Goal: Task Accomplishment & Management: Manage account settings

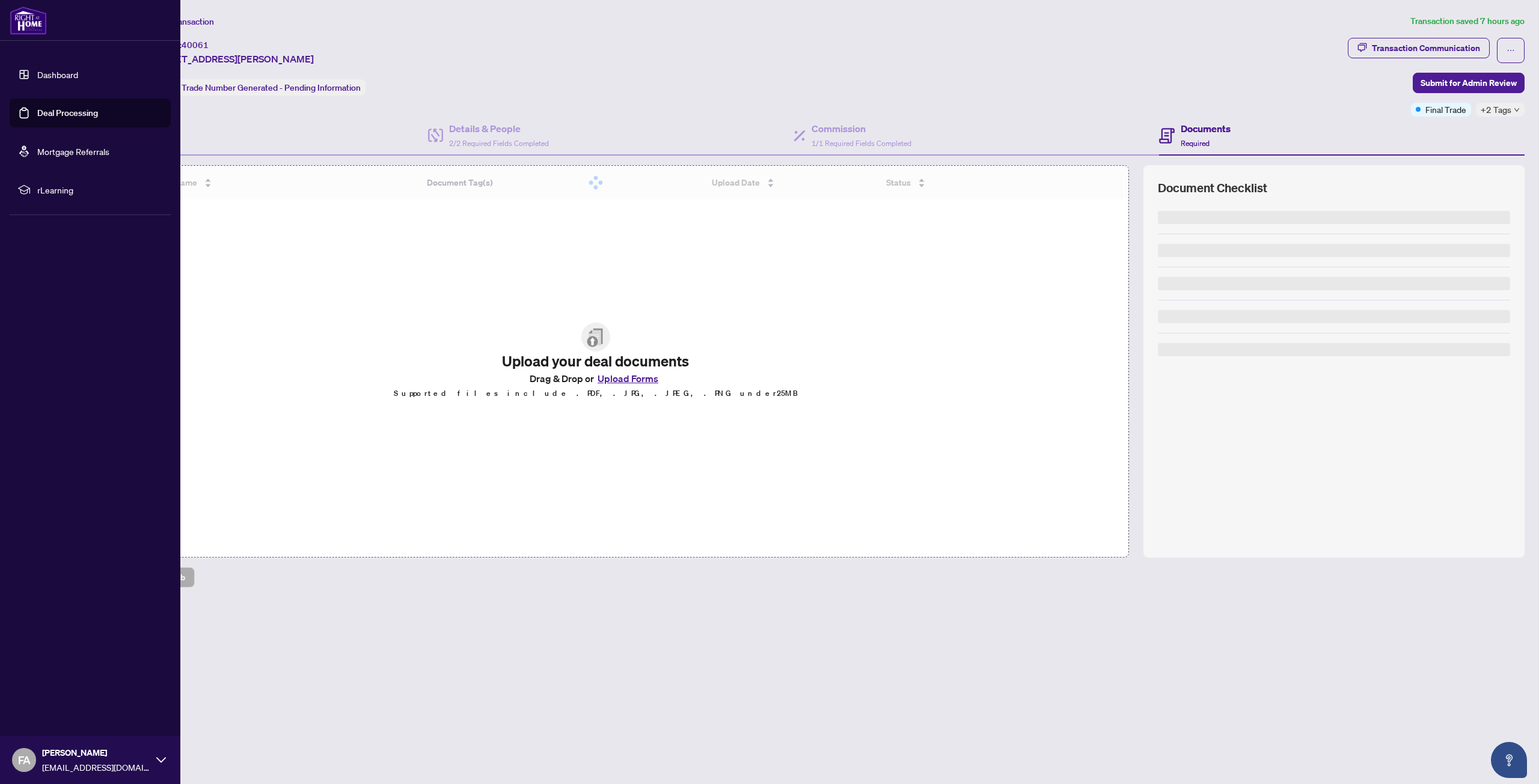
click at [45, 74] on link "Dashboard" at bounding box center [58, 74] width 41 height 11
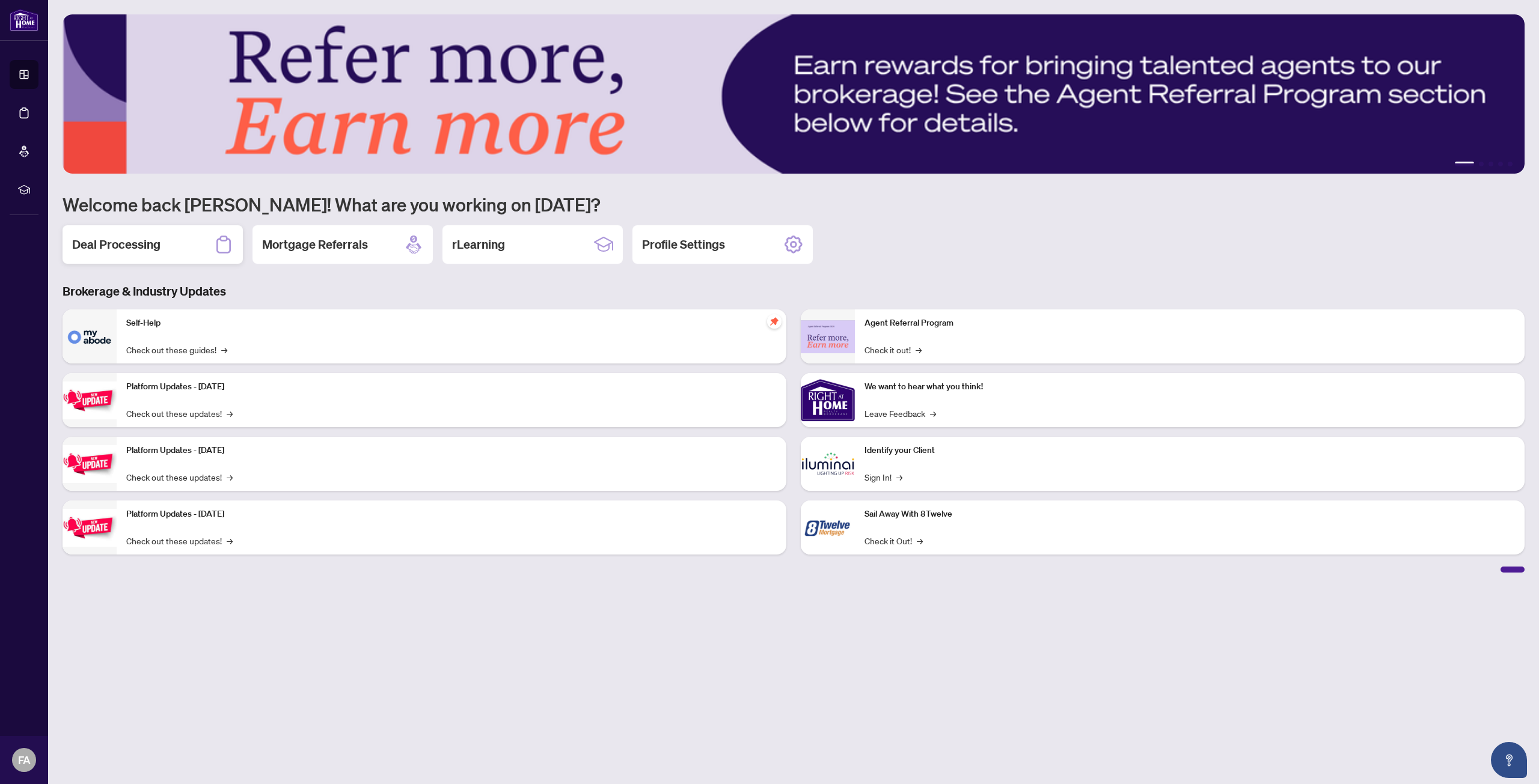
click at [155, 252] on h2 "Deal Processing" at bounding box center [116, 244] width 88 height 17
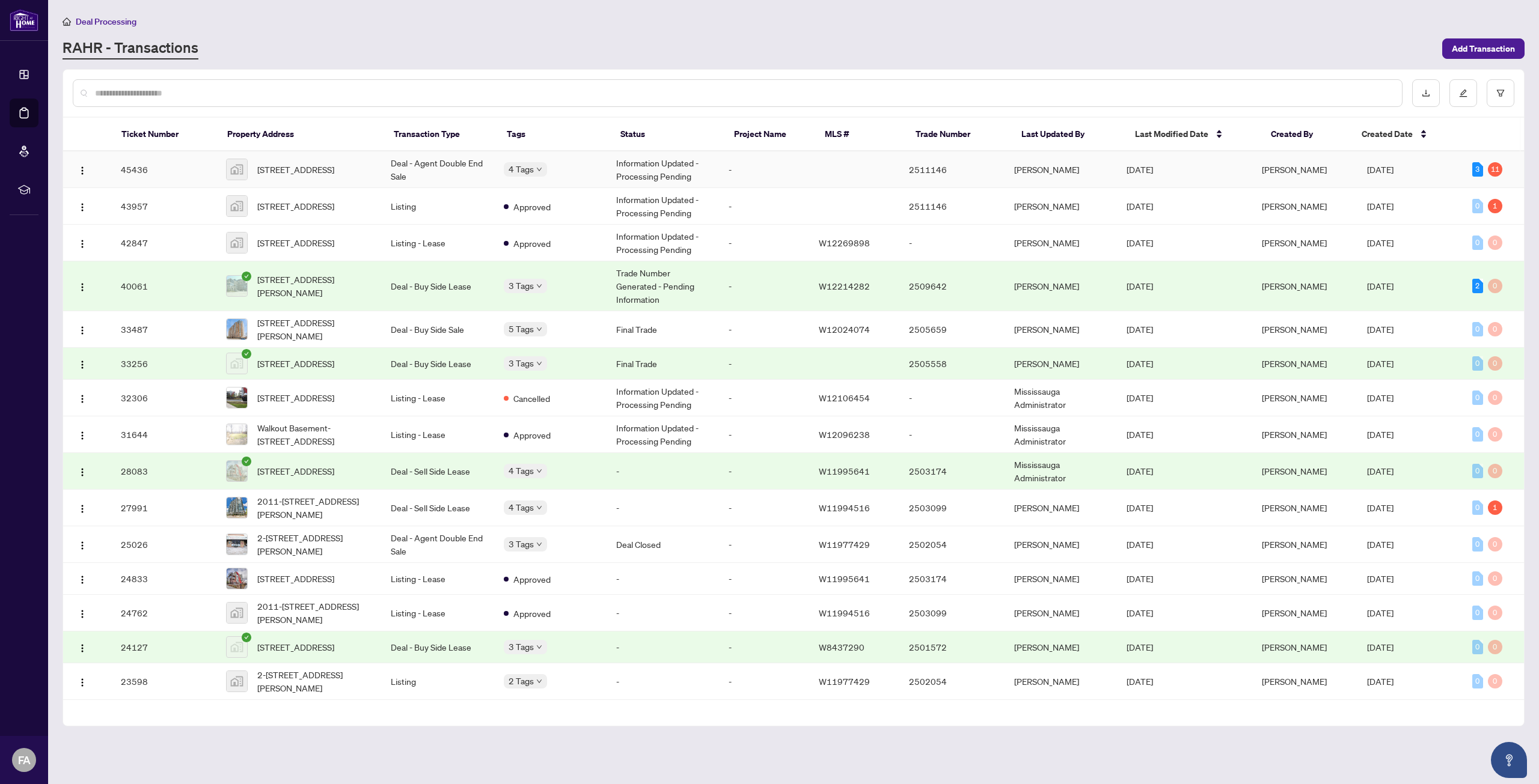
click at [301, 169] on span "[STREET_ADDRESS]" at bounding box center [295, 170] width 77 height 14
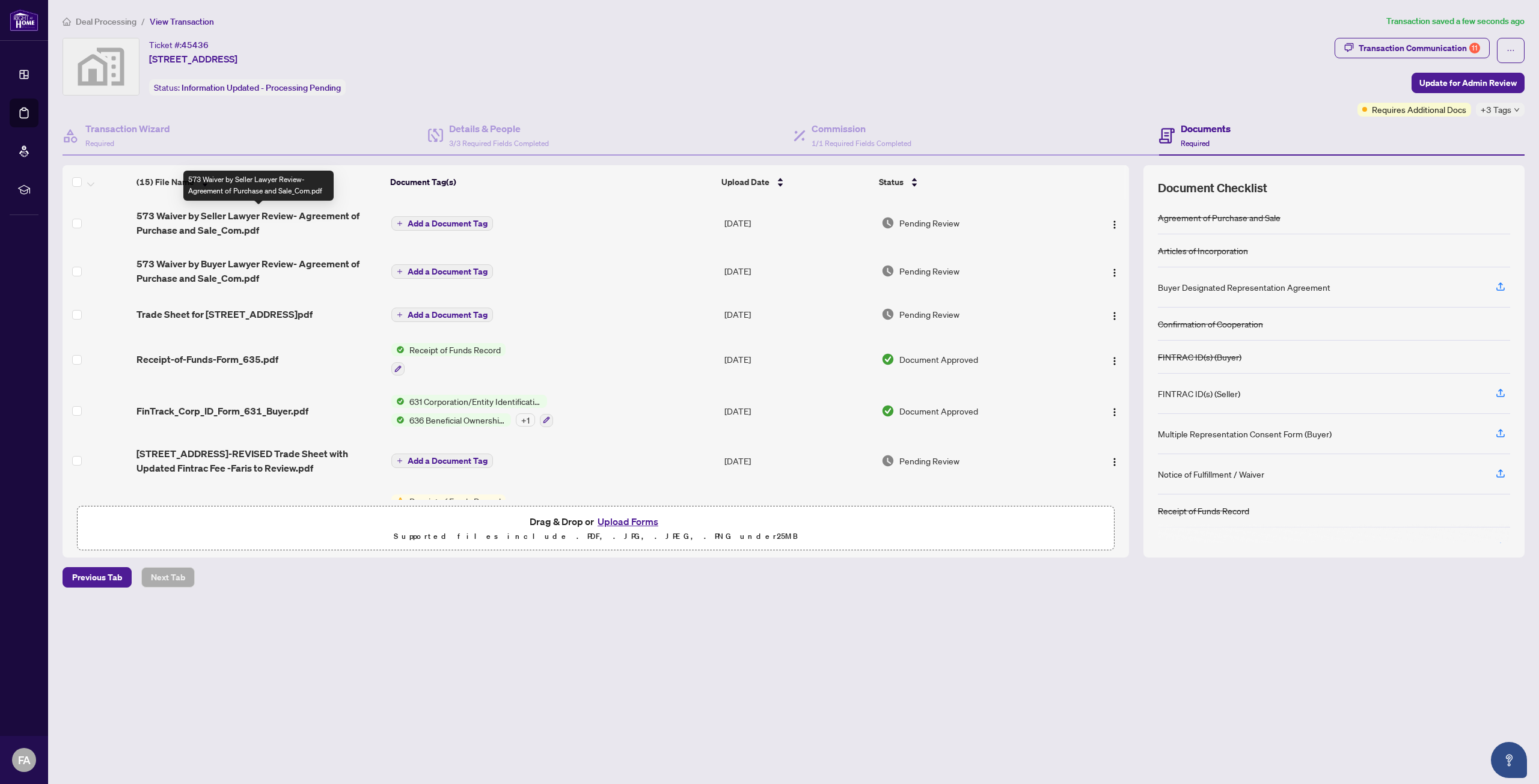
click at [225, 219] on span "573 Waiver by Seller Lawyer Review- Agreement of Purchase and Sale_Com.pdf" at bounding box center [259, 223] width 244 height 29
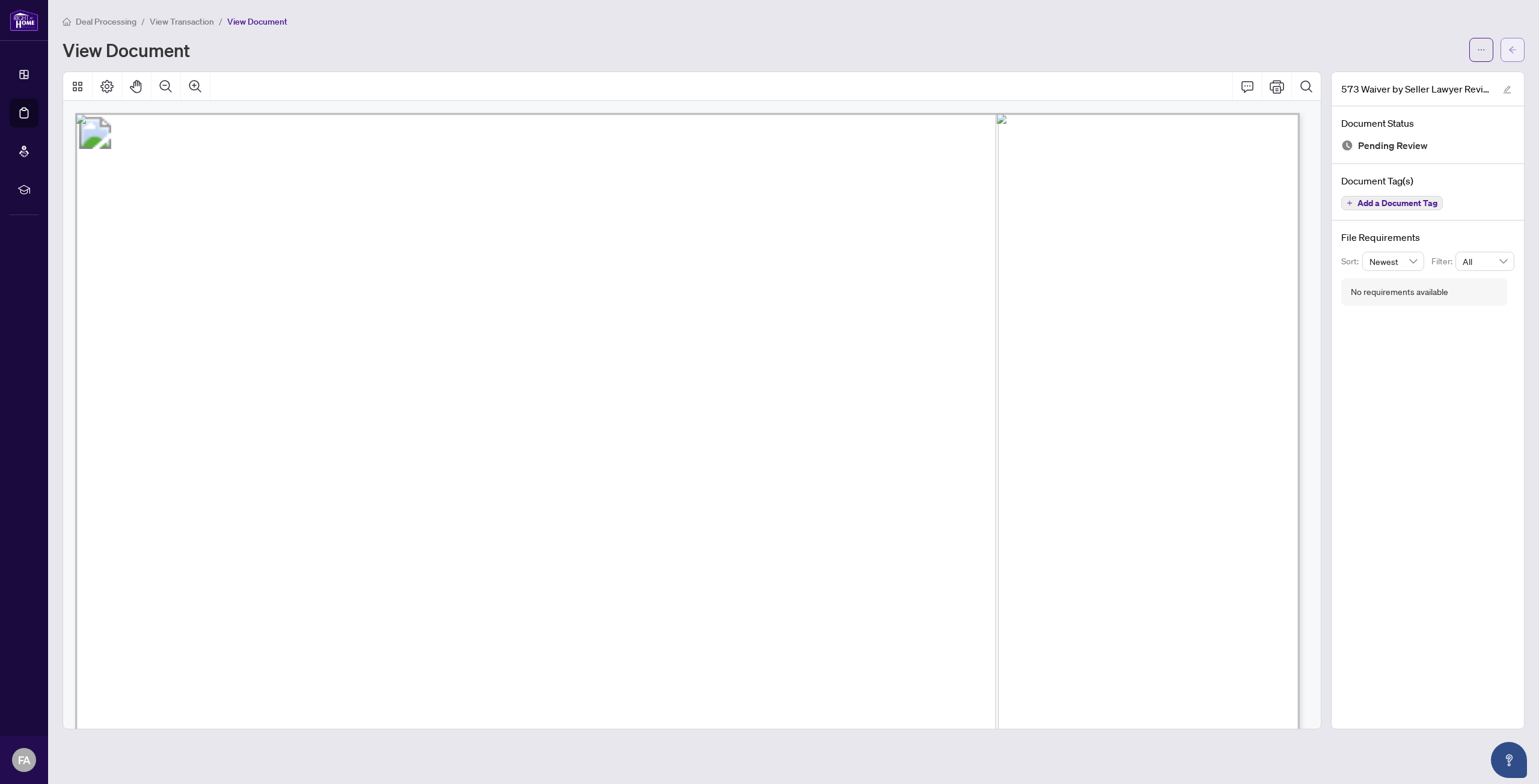
click at [1513, 59] on span "button" at bounding box center [1513, 50] width 9 height 20
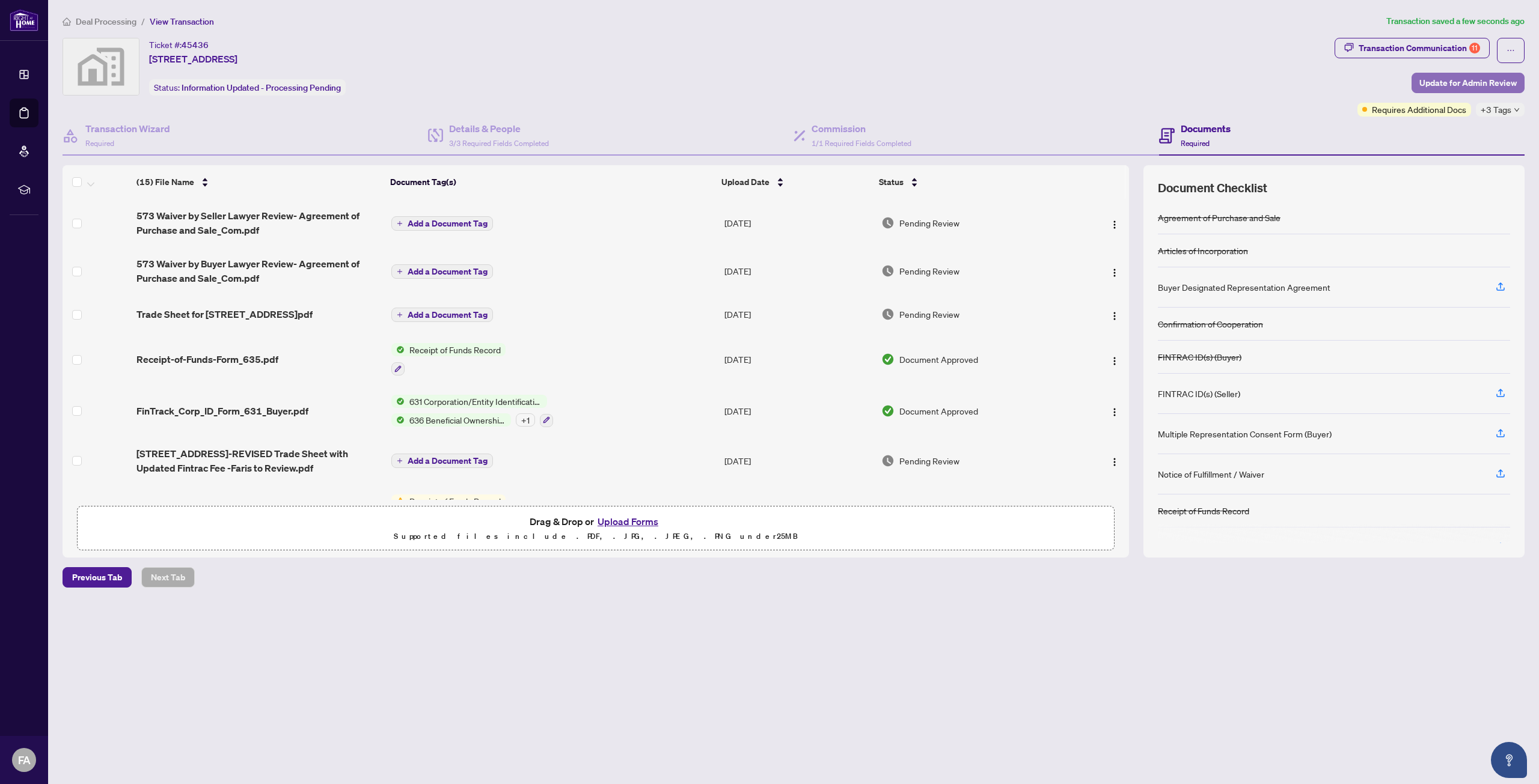
click at [1447, 79] on span "Update for Admin Review" at bounding box center [1469, 83] width 98 height 20
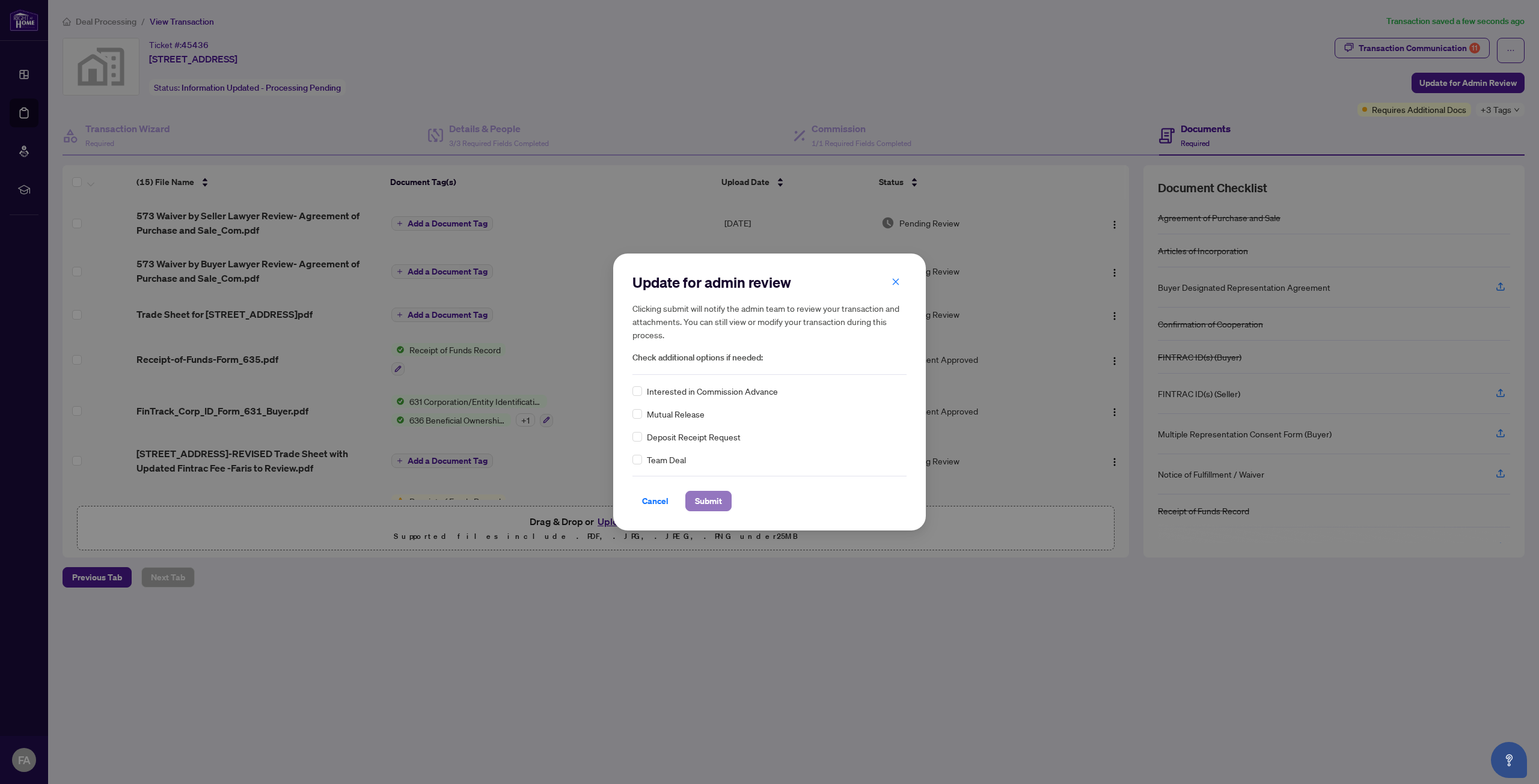
click at [702, 501] on span "Submit" at bounding box center [709, 501] width 27 height 20
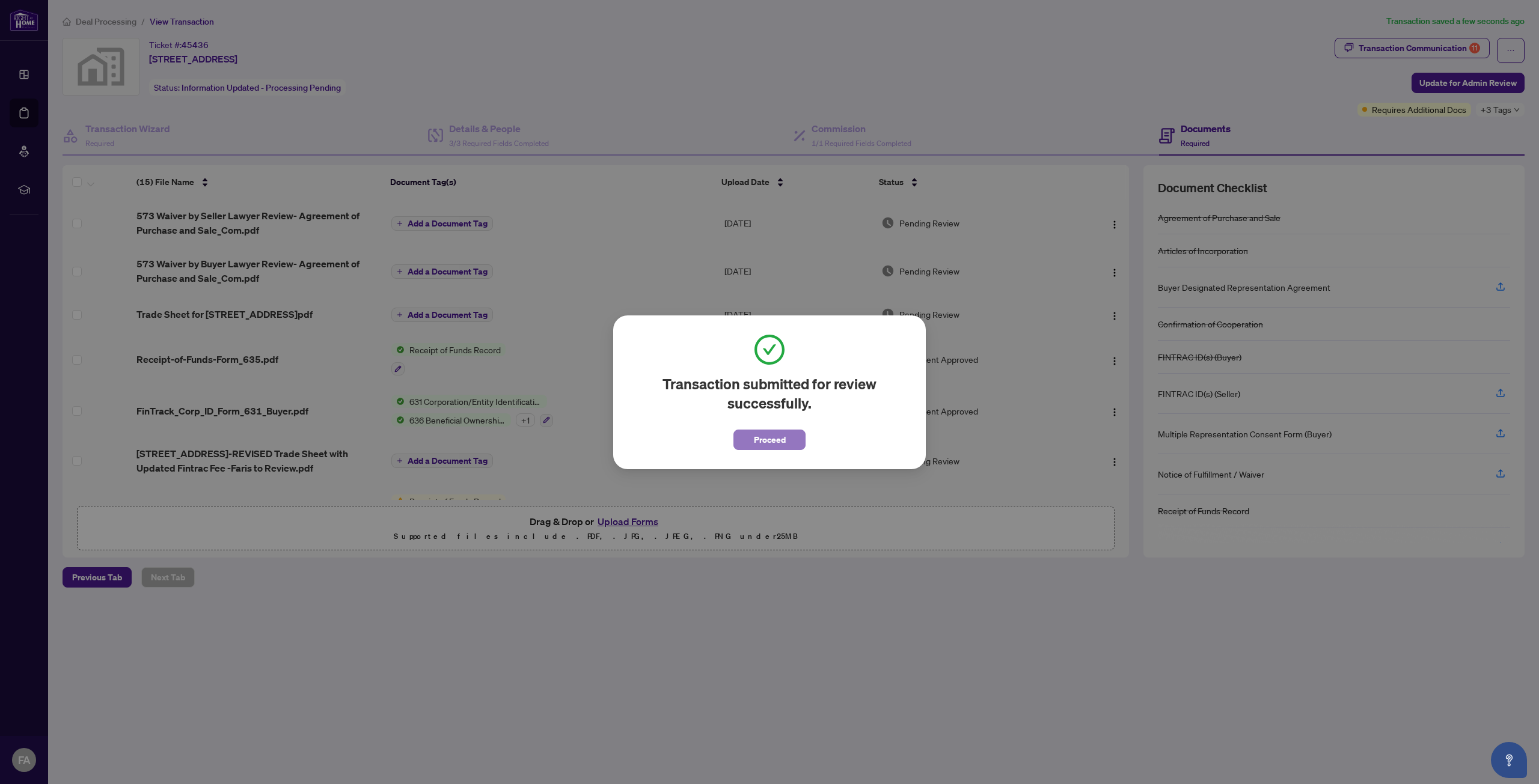
click at [769, 440] on span "Proceed" at bounding box center [770, 440] width 32 height 20
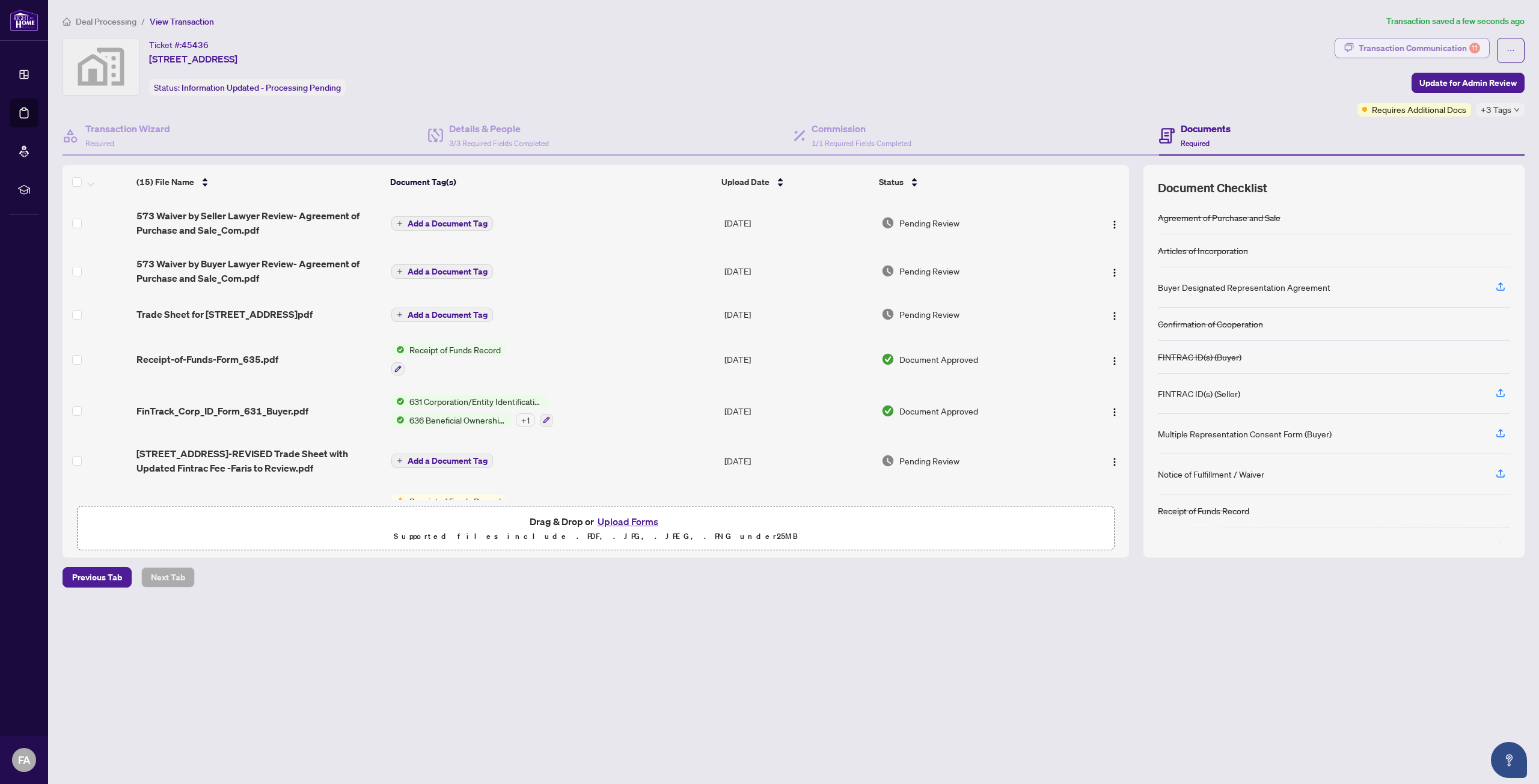
click at [1410, 52] on div "Transaction Communication 11" at bounding box center [1420, 48] width 121 height 20
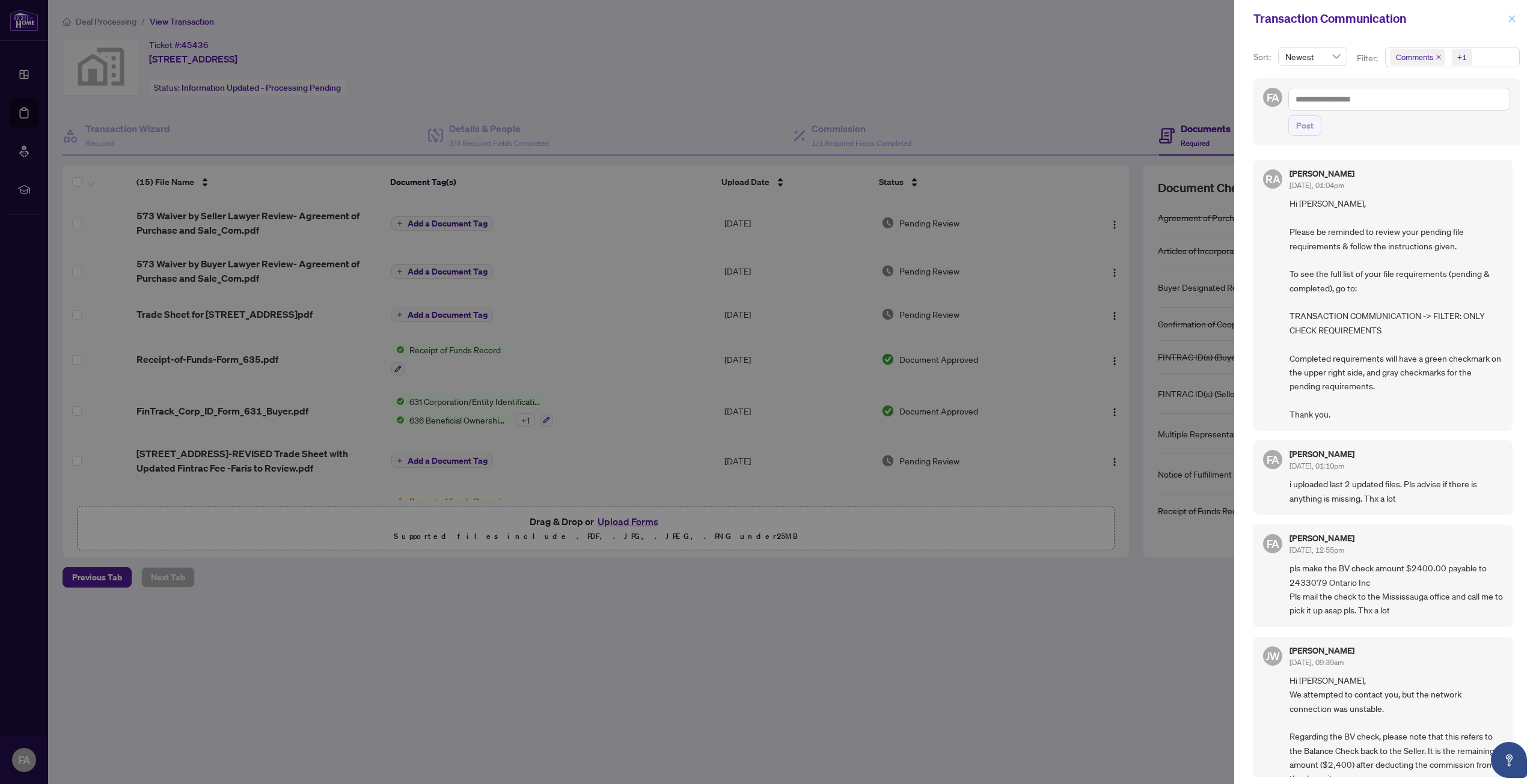
click at [1511, 23] on span "button" at bounding box center [1512, 19] width 9 height 20
